Goal: Information Seeking & Learning: Learn about a topic

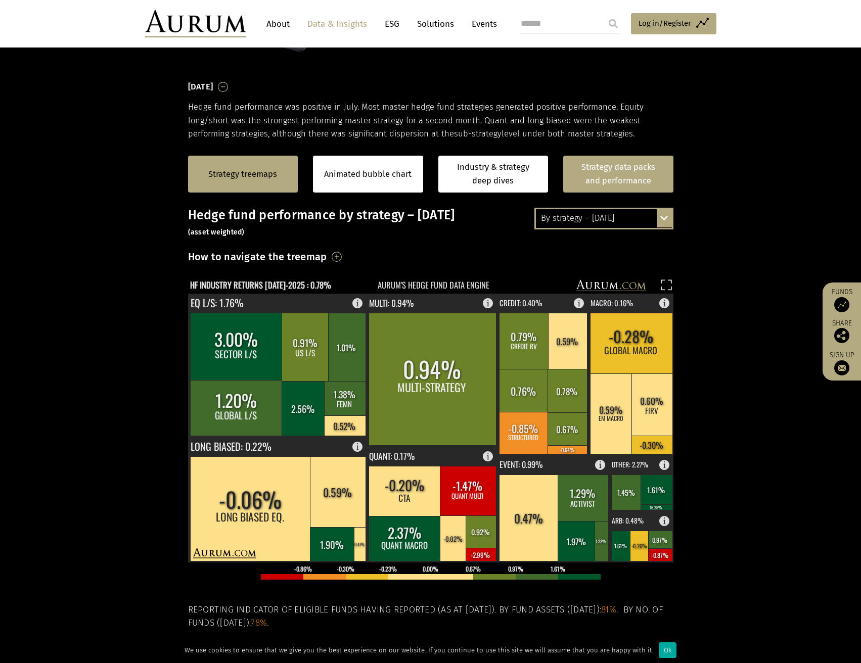
scroll to position [152, 0]
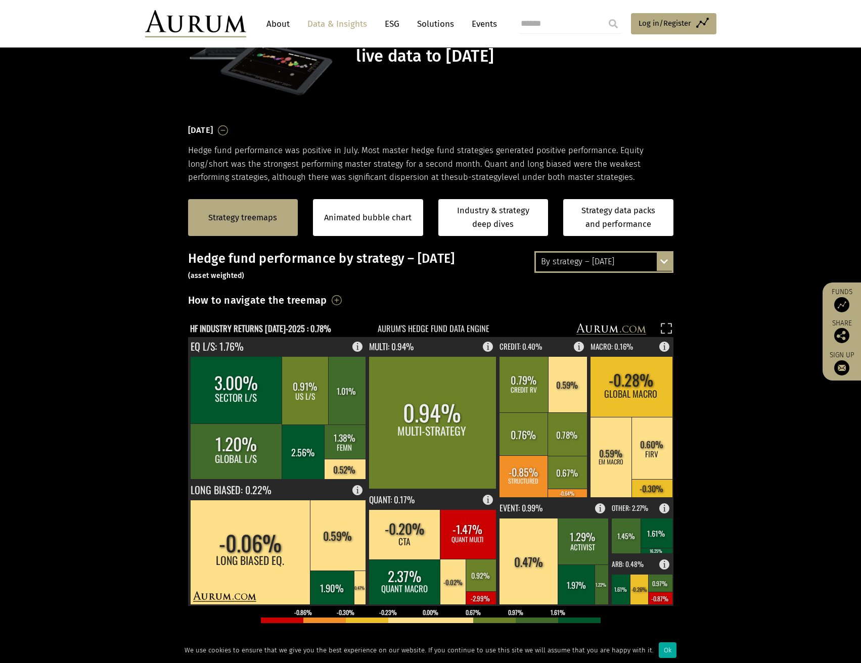
scroll to position [101, 0]
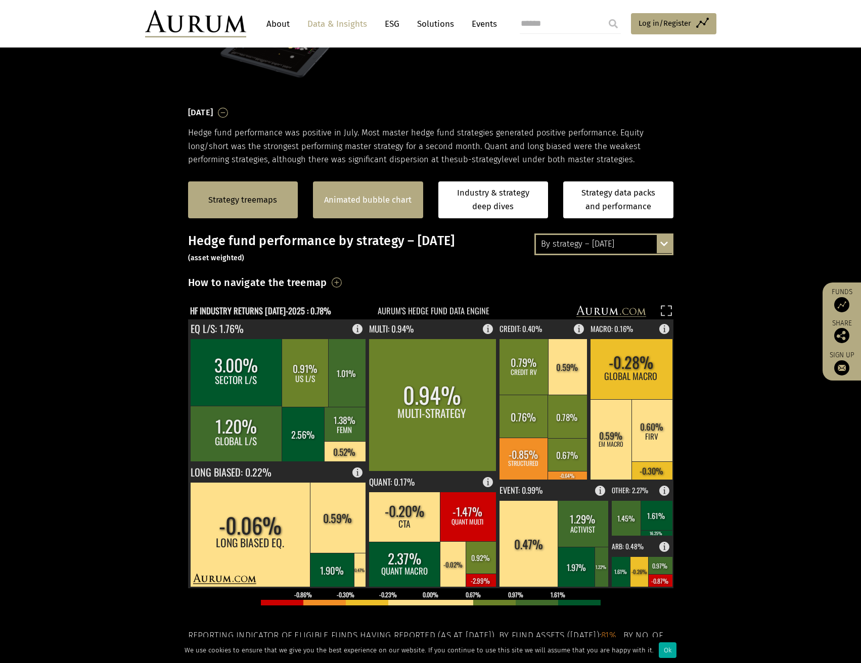
click at [387, 197] on link "Animated bubble chart" at bounding box center [367, 200] width 87 height 13
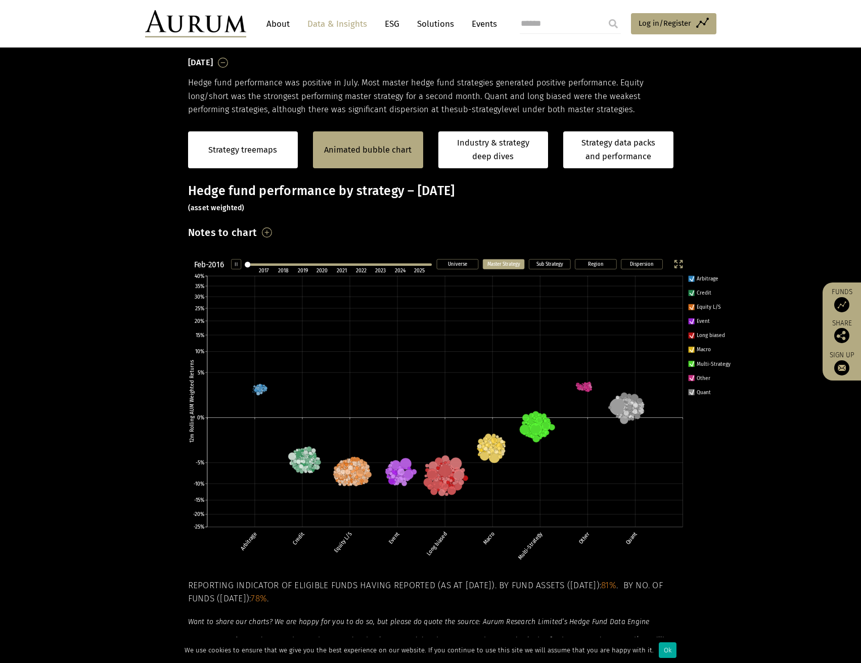
scroll to position [153, 0]
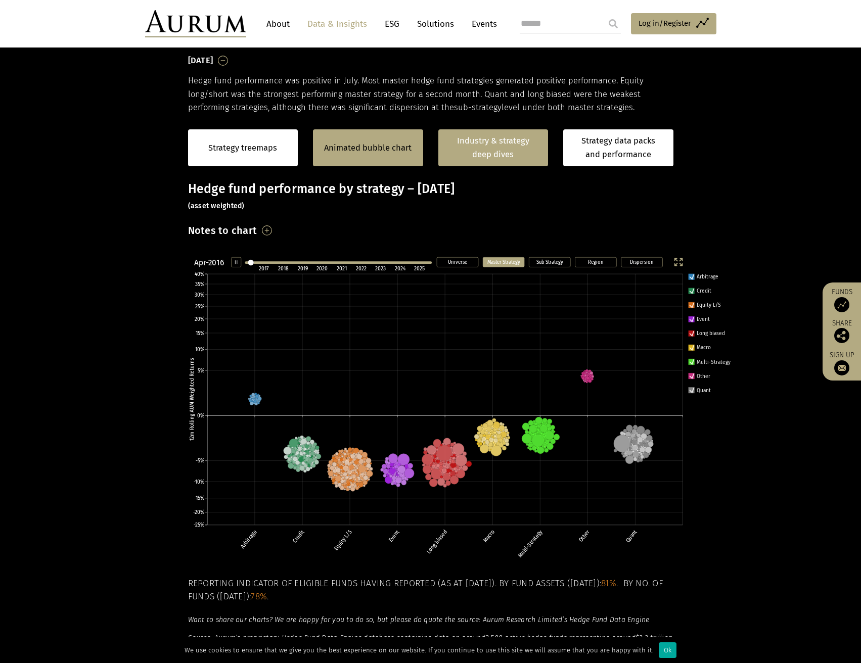
click at [499, 136] on link "Industry & strategy deep dives" at bounding box center [493, 147] width 110 height 37
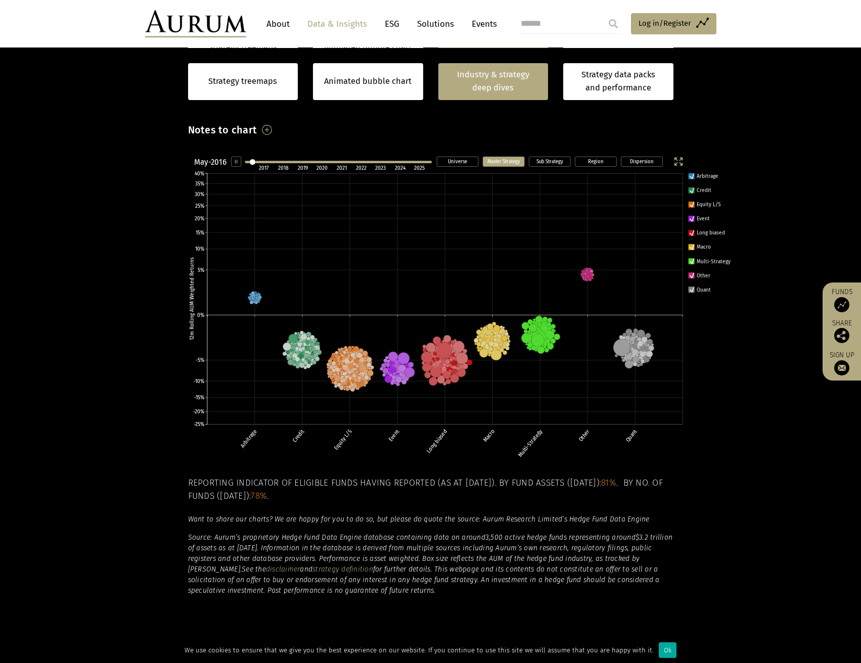
scroll to position [668, 0]
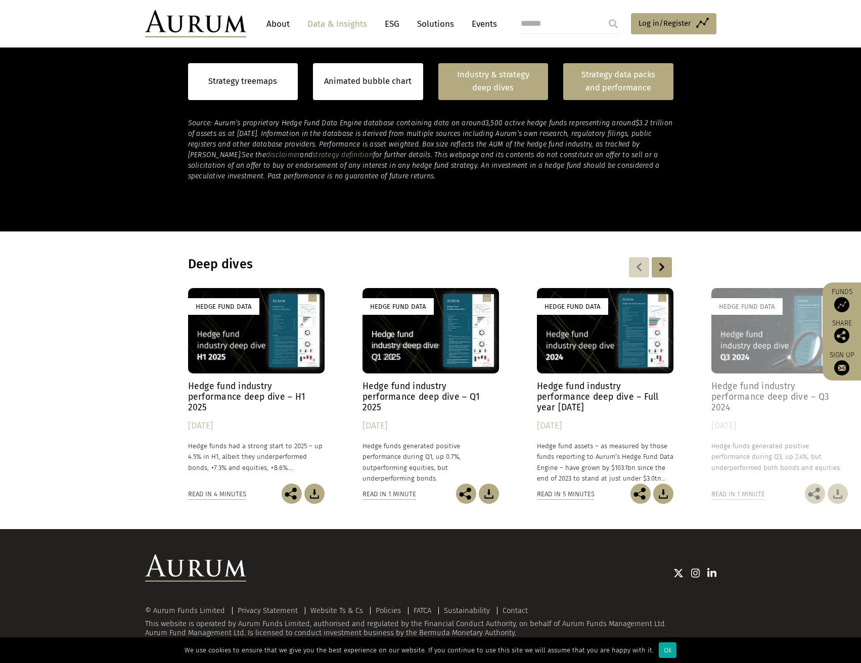
click at [603, 94] on link "Strategy data packs and performance" at bounding box center [618, 81] width 110 height 37
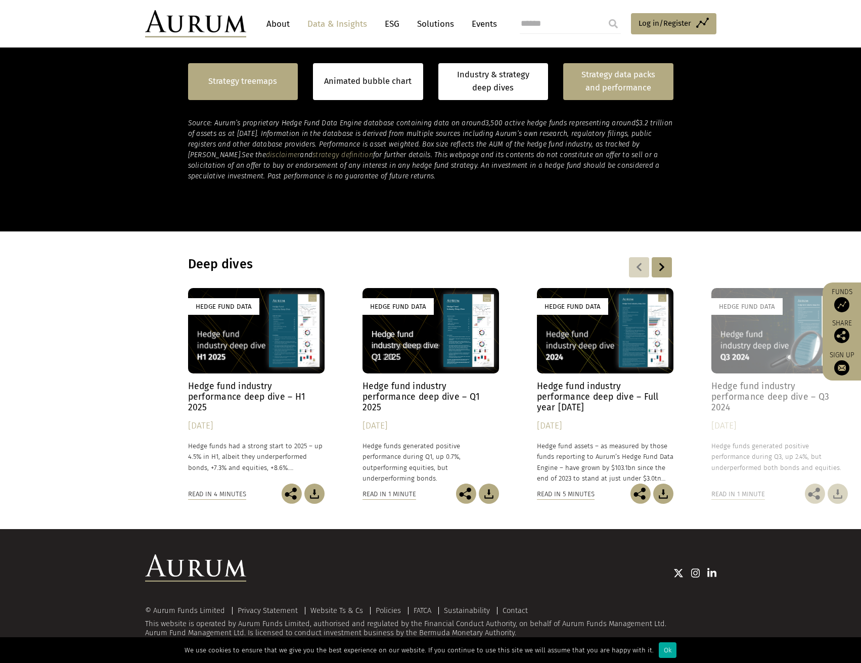
click at [250, 94] on div "Strategy treemaps" at bounding box center [243, 81] width 110 height 37
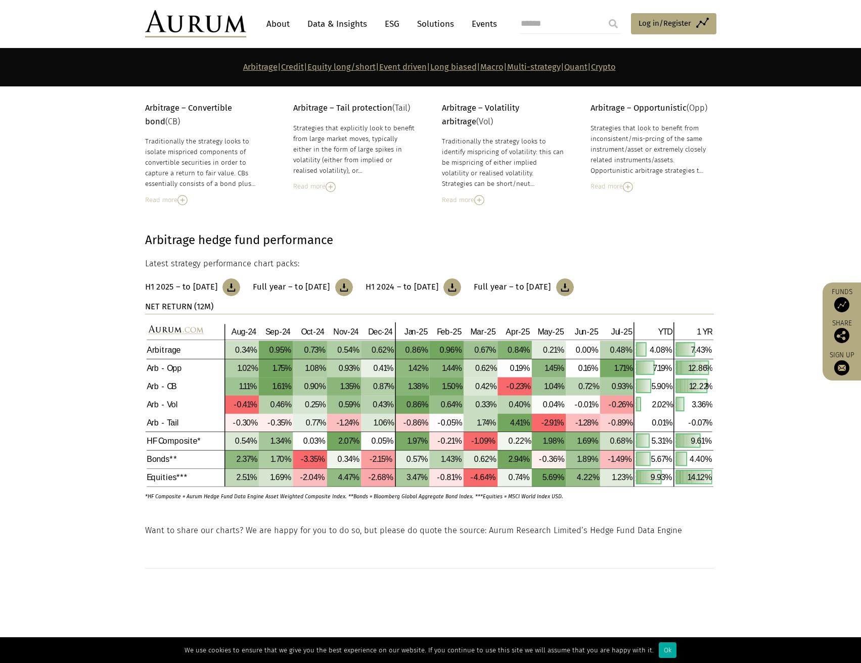
scroll to position [253, 0]
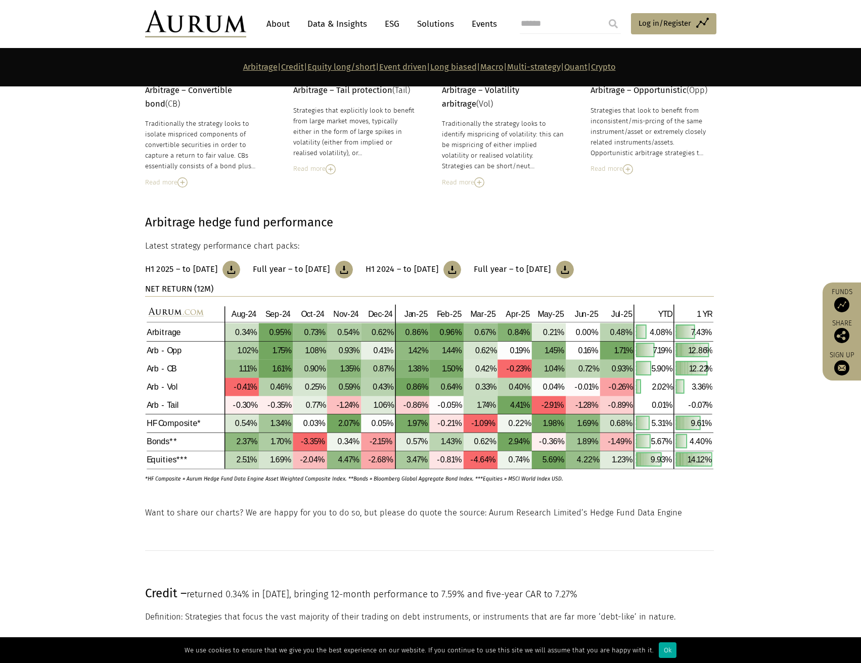
click at [356, 358] on img at bounding box center [429, 386] width 569 height 165
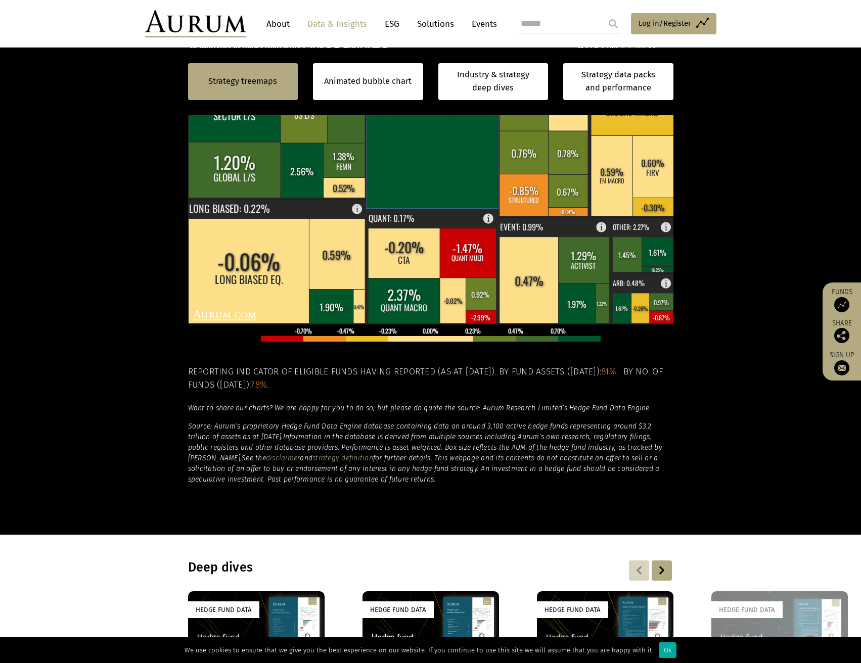
scroll to position [264, 0]
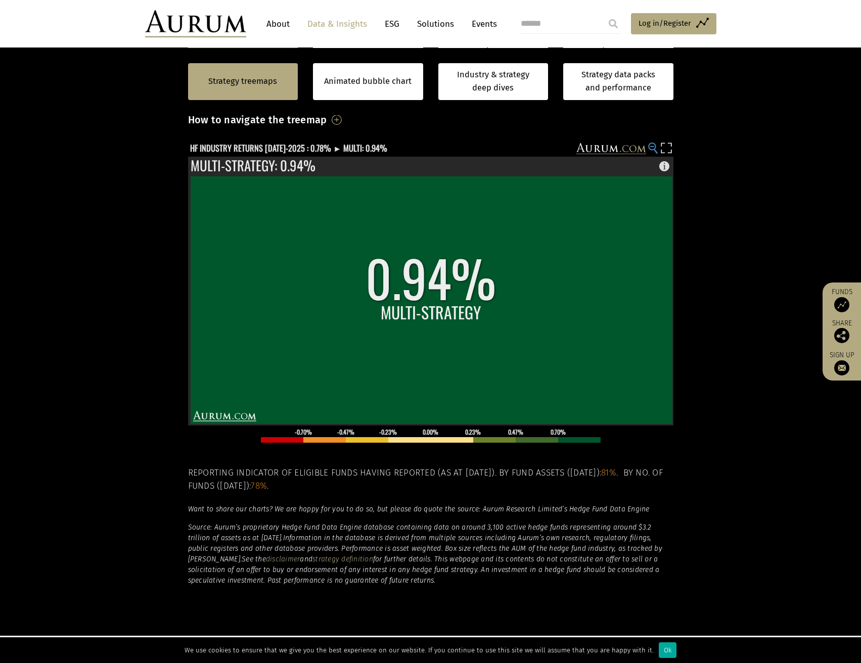
click at [654, 145] on circle at bounding box center [651, 146] width 7 height 7
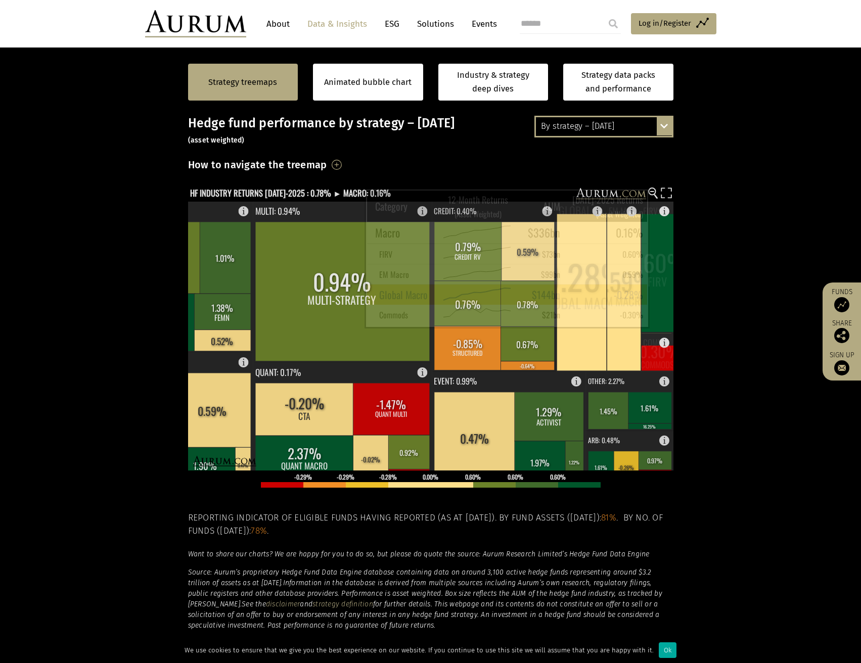
scroll to position [213, 0]
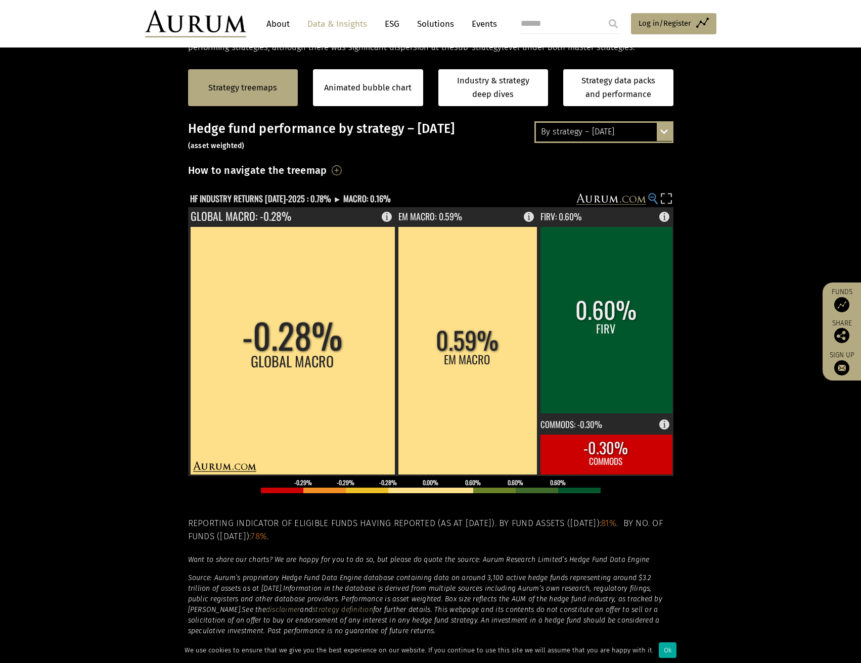
click at [652, 200] on circle at bounding box center [651, 197] width 7 height 7
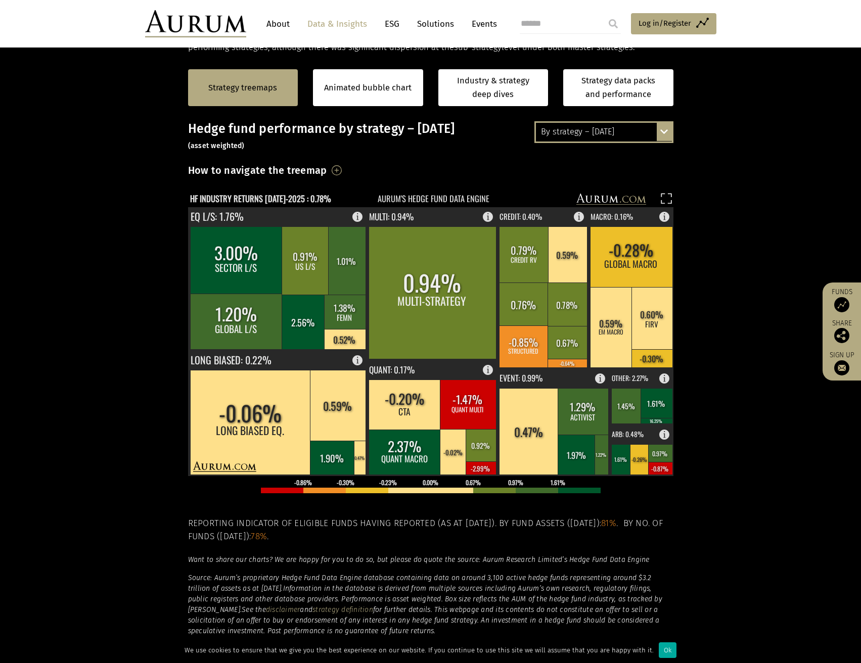
click at [663, 126] on div "By strategy – July 2025 By strategy – July 2025 By strategy – year to date 2016…" at bounding box center [603, 131] width 139 height 21
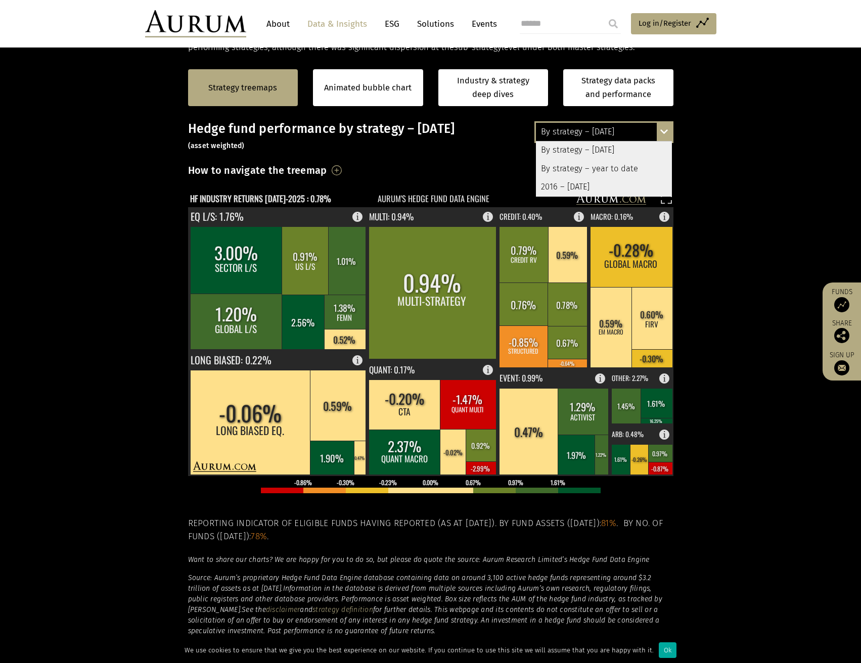
click at [630, 165] on div "By strategy – year to date" at bounding box center [604, 169] width 136 height 18
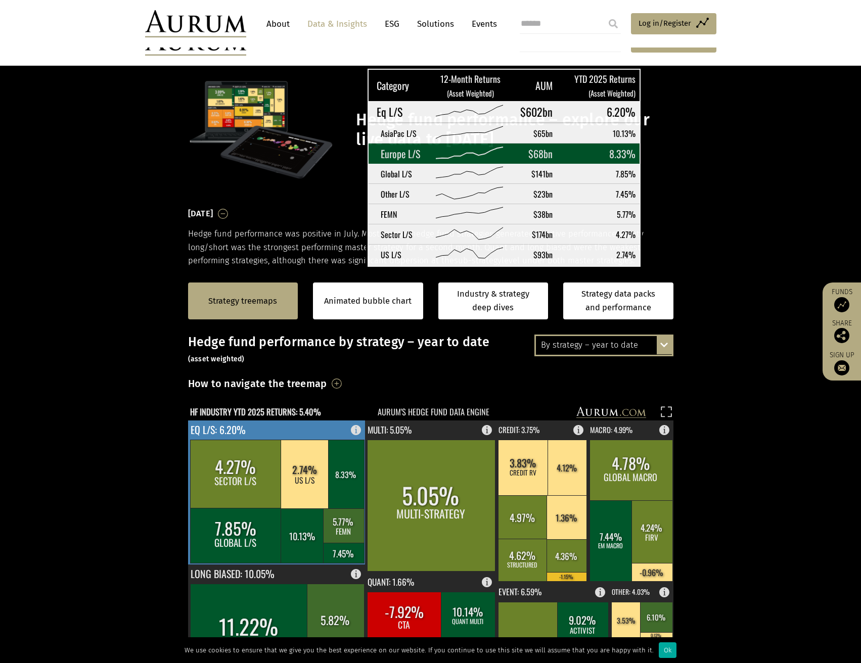
scroll to position [213, 0]
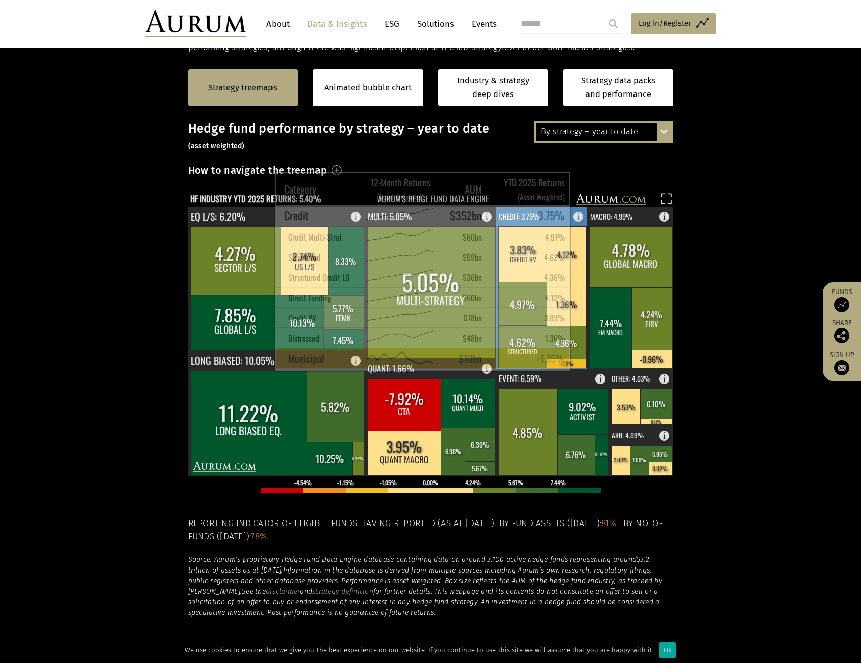
click at [567, 363] on rect at bounding box center [566, 363] width 40 height 9
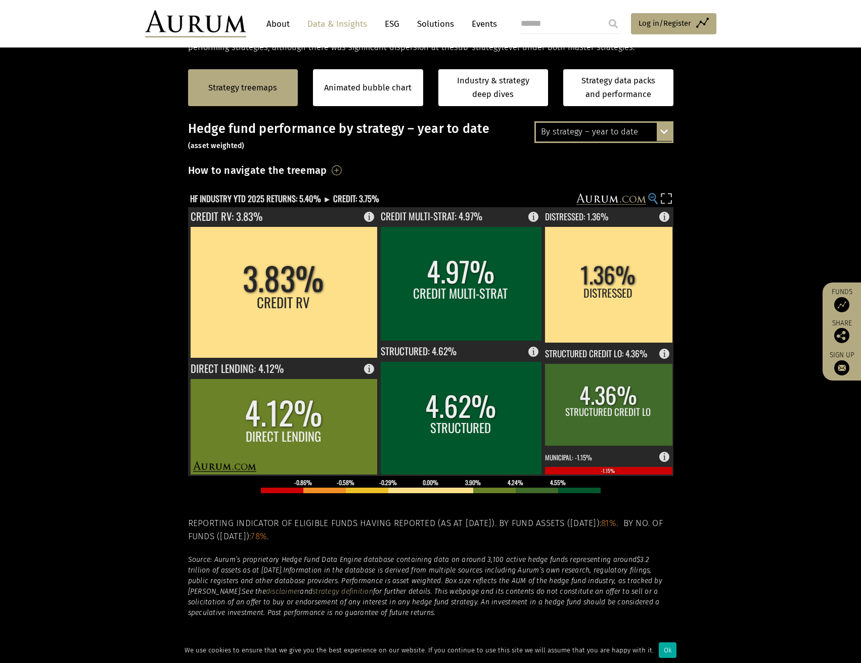
click at [650, 196] on circle at bounding box center [651, 197] width 7 height 7
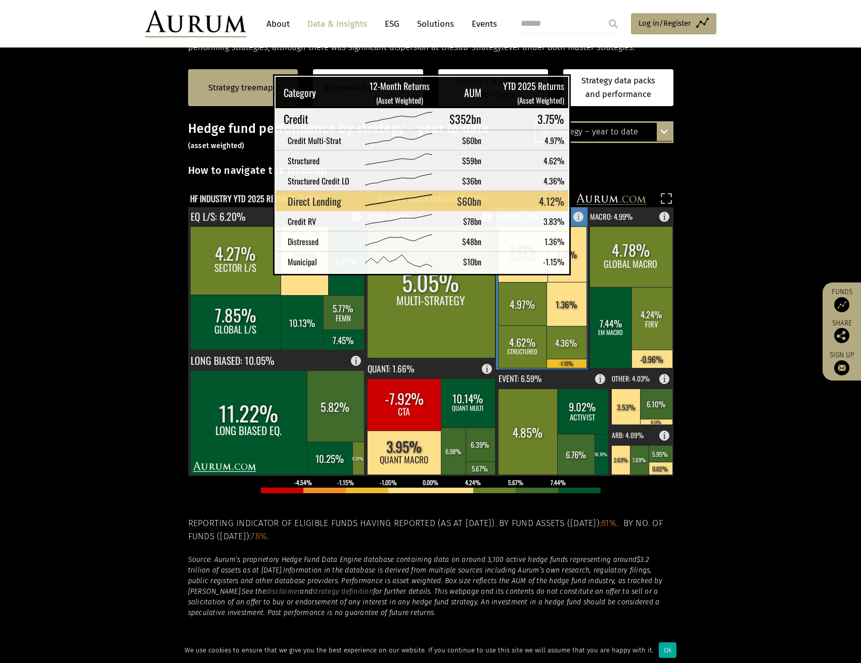
click at [566, 266] on rect at bounding box center [566, 254] width 39 height 56
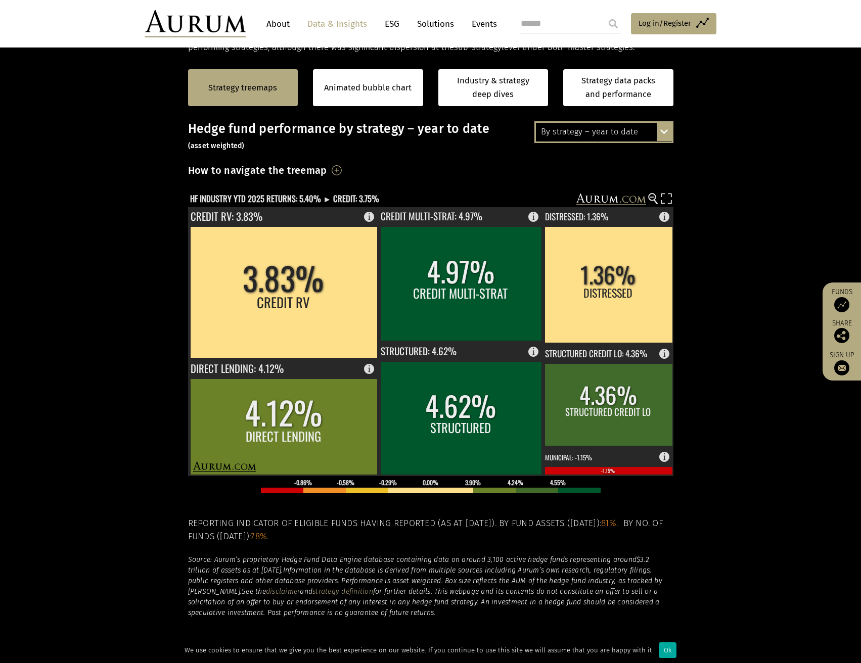
click at [652, 193] on rect at bounding box center [423, 200] width 471 height 14
click at [652, 199] on circle at bounding box center [651, 197] width 7 height 7
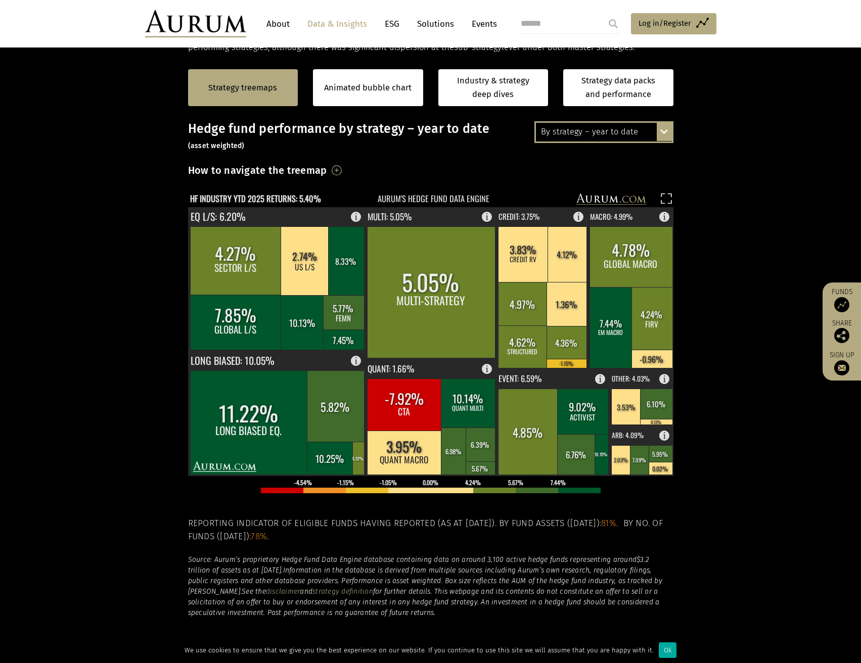
click at [652, 199] on rect at bounding box center [423, 200] width 471 height 14
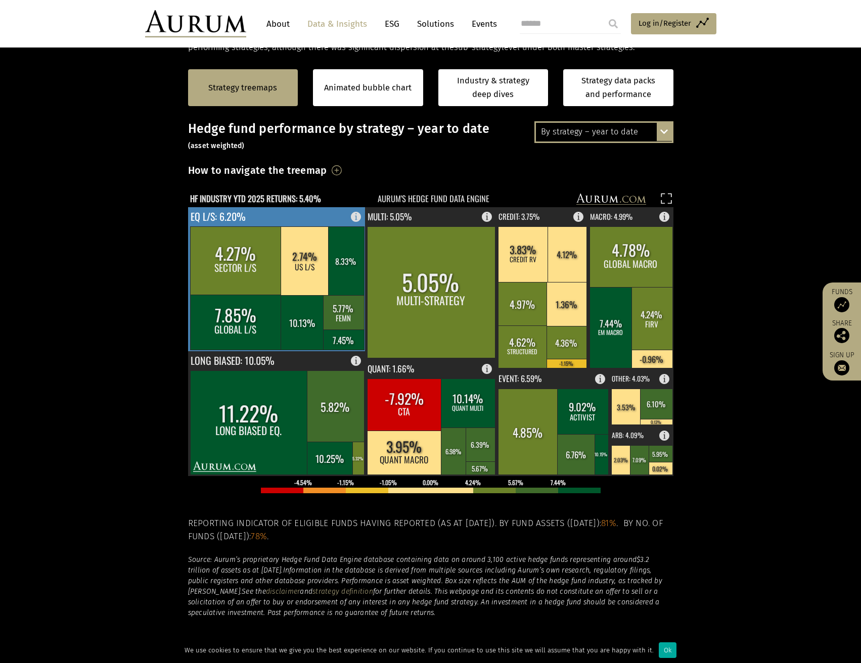
click at [354, 315] on rect at bounding box center [343, 312] width 41 height 34
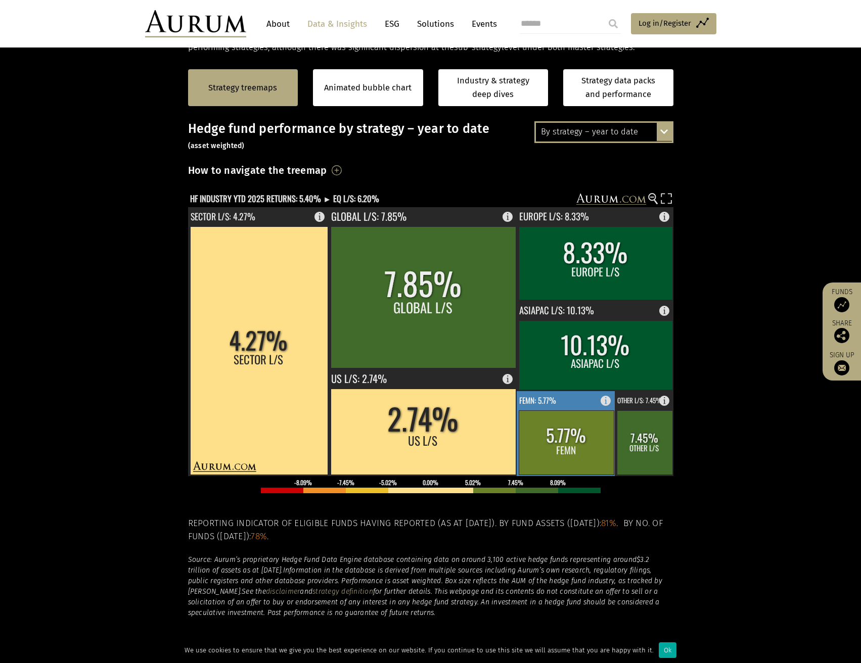
click at [595, 430] on rect at bounding box center [566, 442] width 95 height 64
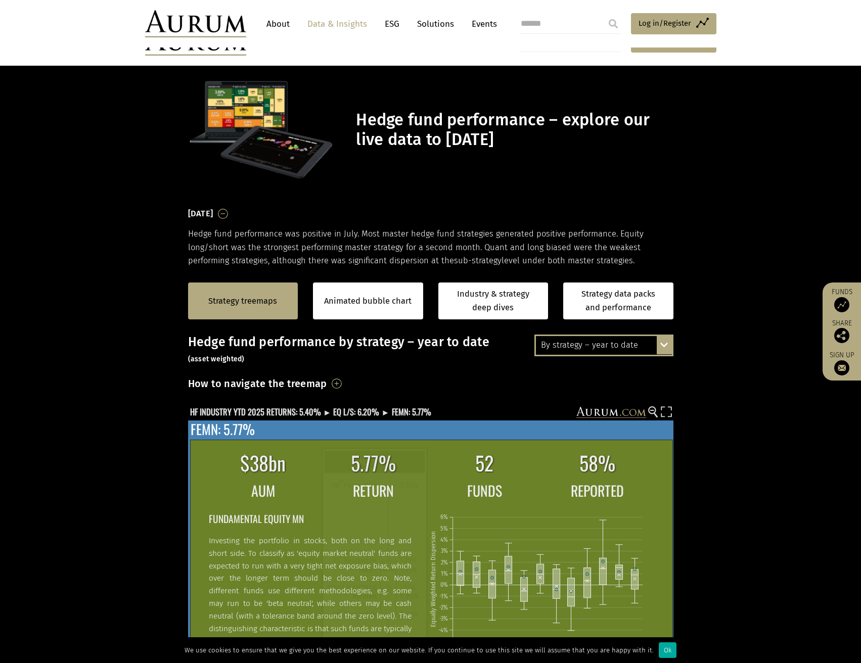
scroll to position [213, 0]
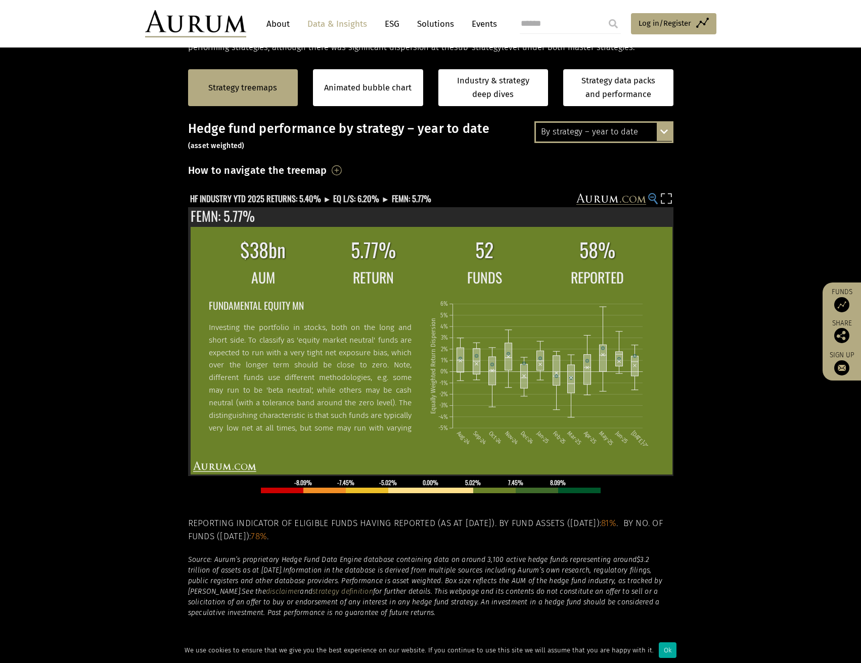
click at [650, 198] on circle at bounding box center [651, 197] width 7 height 7
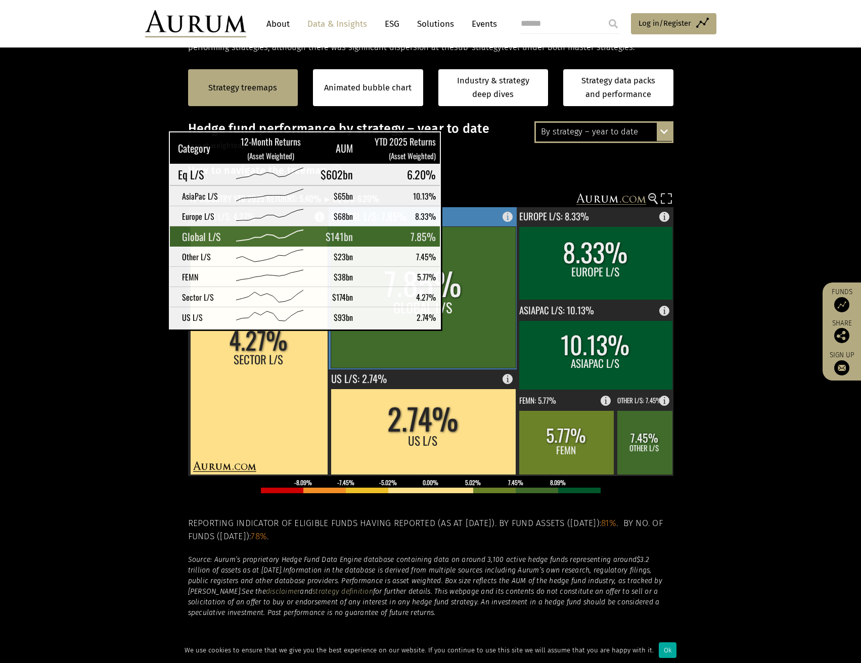
click at [460, 322] on rect at bounding box center [423, 297] width 185 height 142
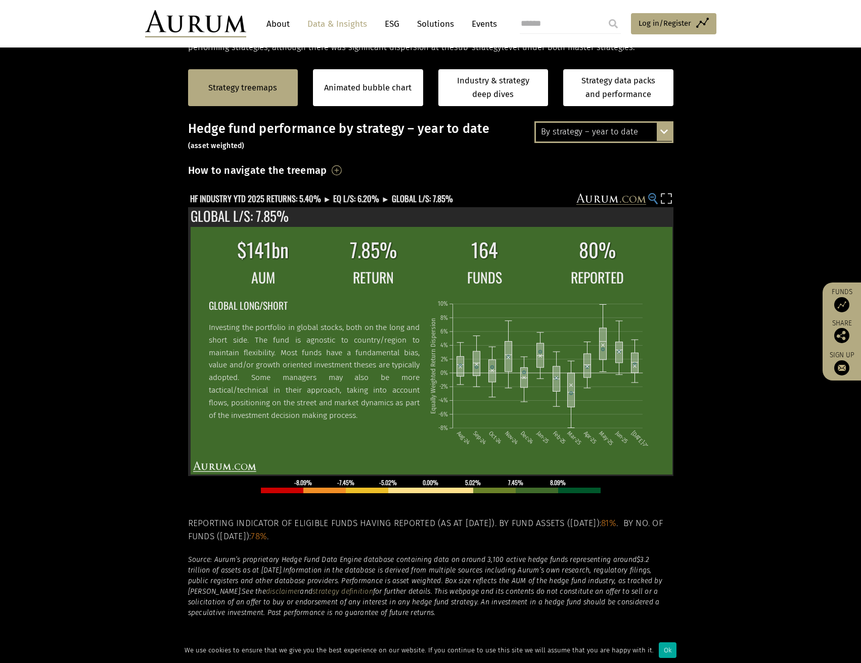
click at [651, 195] on circle at bounding box center [651, 197] width 7 height 7
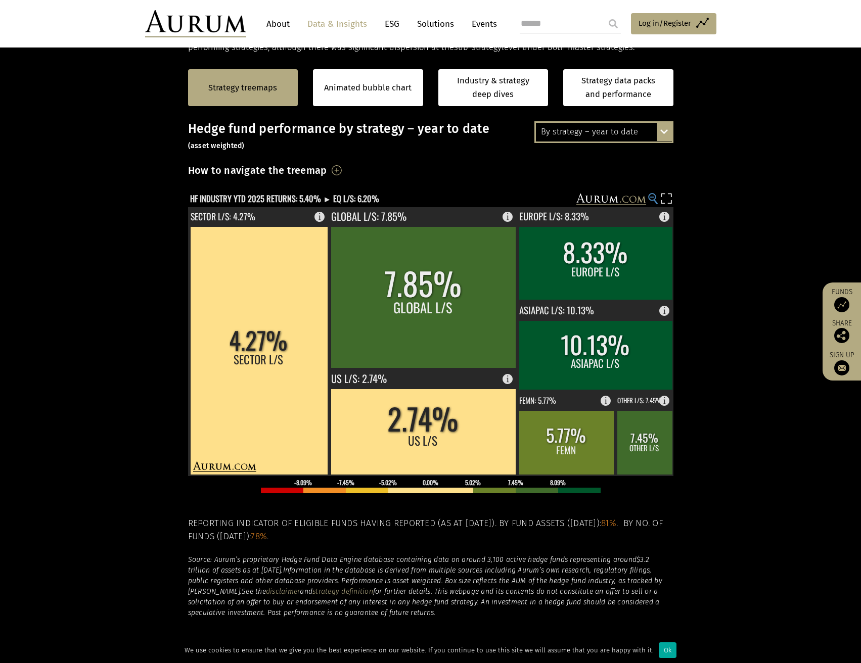
click at [651, 195] on circle at bounding box center [651, 197] width 7 height 7
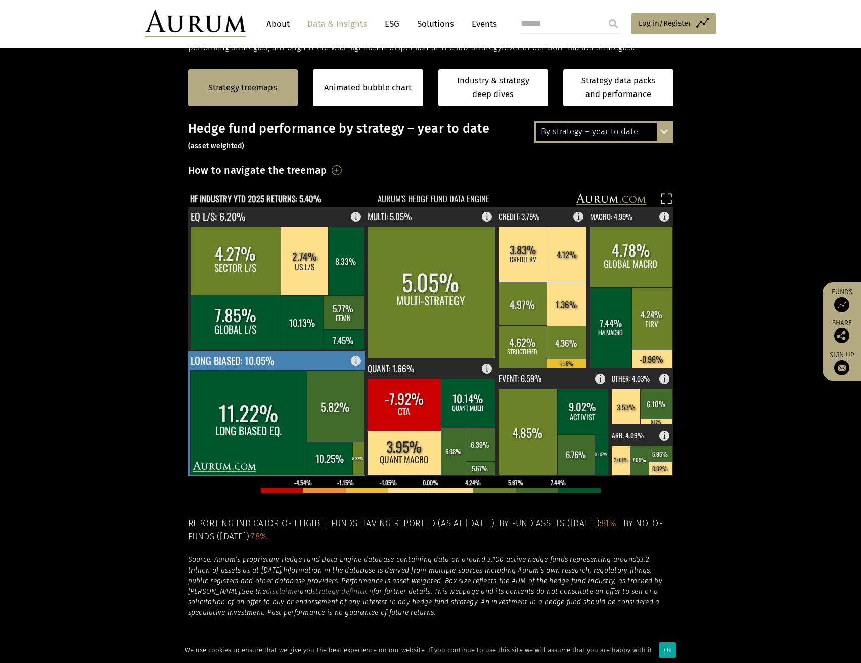
click at [338, 415] on rect at bounding box center [335, 405] width 57 height 71
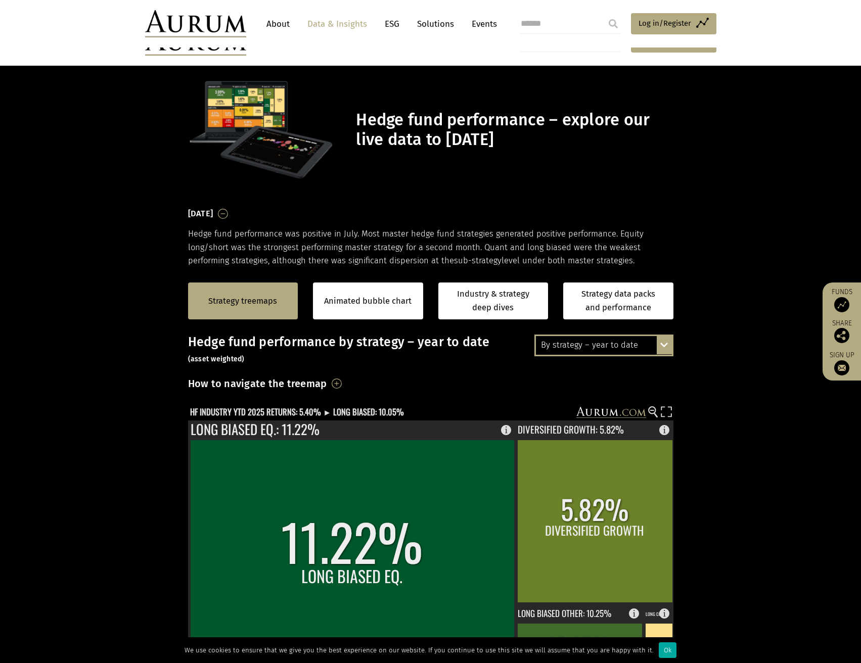
scroll to position [213, 0]
